Goal: Task Accomplishment & Management: Manage account settings

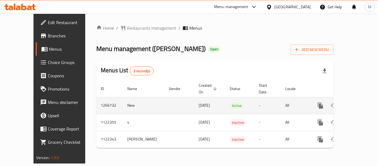
click at [358, 102] on icon "enhanced table" at bounding box center [360, 105] width 7 height 7
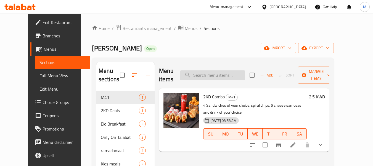
drag, startPoint x: 245, startPoint y: 74, endPoint x: 240, endPoint y: 73, distance: 5.3
click at [244, 74] on input "search" at bounding box center [212, 75] width 65 height 10
paste input "[PERSON_NAME]"
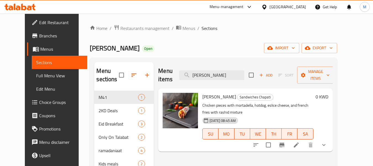
type input "[PERSON_NAME]"
click at [300, 141] on icon at bounding box center [296, 144] width 7 height 7
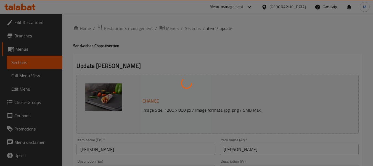
type input "اختيارك من:"
type input "1"
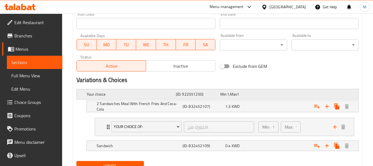
scroll to position [269, 0]
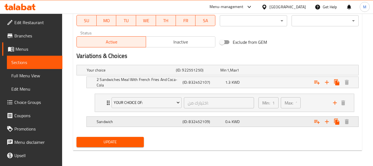
click at [247, 74] on div "0.4 KWD" at bounding box center [241, 70] width 45 height 8
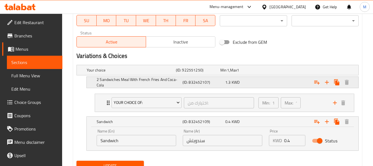
click at [245, 76] on div "2 Sandwiches Meal With French Fries And Coca-Cola (ID: 832452107) 1.3 KWD" at bounding box center [220, 70] width 268 height 12
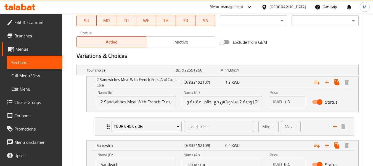
click at [265, 55] on h2 "Variations & Choices" at bounding box center [218, 56] width 283 height 8
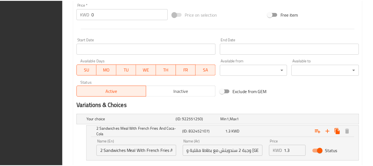
scroll to position [317, 0]
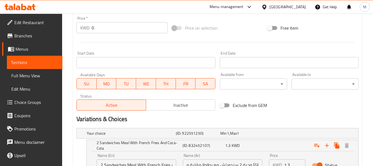
click at [178, 104] on span "Inactive" at bounding box center [180, 105] width 65 height 8
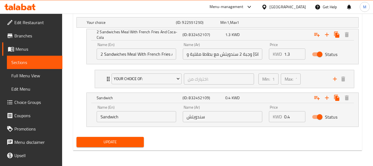
click at [112, 135] on div "Update" at bounding box center [110, 141] width 72 height 15
click at [114, 137] on button "Update" at bounding box center [110, 142] width 67 height 10
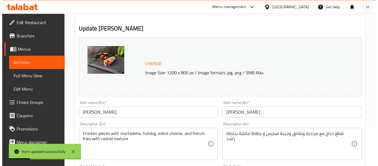
scroll to position [0, 0]
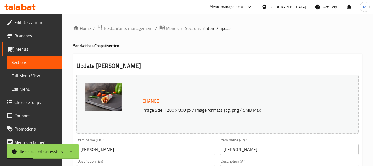
click at [100, 151] on input "[PERSON_NAME]" at bounding box center [146, 148] width 139 height 11
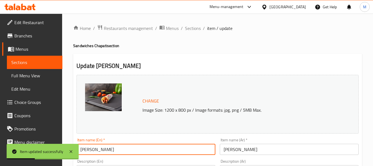
click at [100, 150] on input "[PERSON_NAME]" at bounding box center [146, 148] width 139 height 11
click at [100, 149] on input "[PERSON_NAME]" at bounding box center [146, 148] width 139 height 11
click at [196, 27] on span "Sections" at bounding box center [193, 28] width 16 height 7
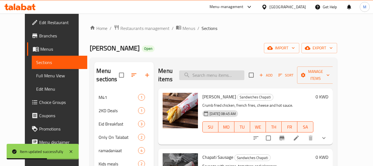
click at [221, 74] on input "search" at bounding box center [211, 75] width 65 height 10
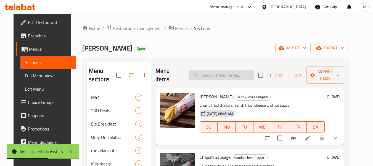
paste input "[PERSON_NAME]"
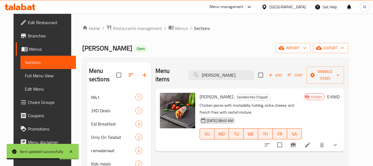
type input "[PERSON_NAME]"
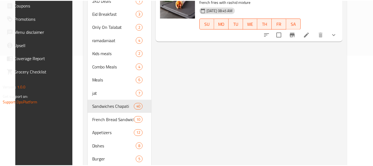
scroll to position [142, 0]
